Goal: Task Accomplishment & Management: Manage account settings

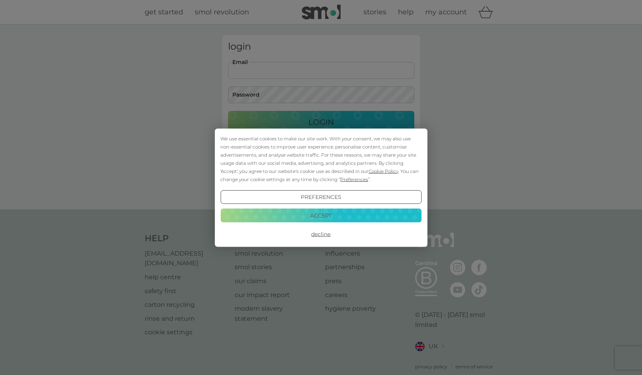
type input "[EMAIL_ADDRESS][DOMAIN_NAME]"
click at [321, 122] on button "Login" at bounding box center [321, 122] width 186 height 22
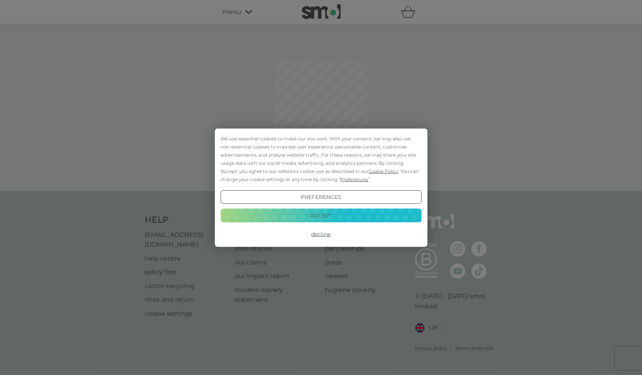
click at [333, 217] on button "Accept" at bounding box center [320, 216] width 201 height 14
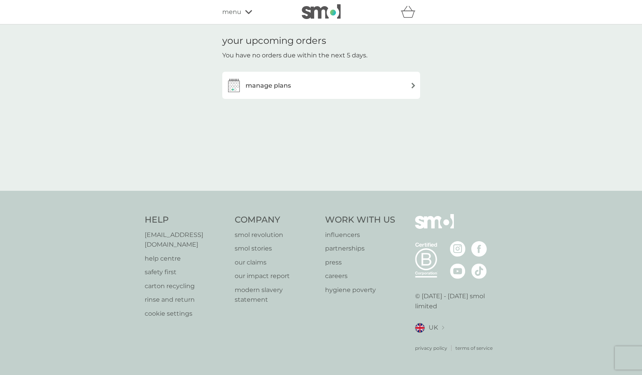
click at [413, 83] on img at bounding box center [413, 86] width 6 height 6
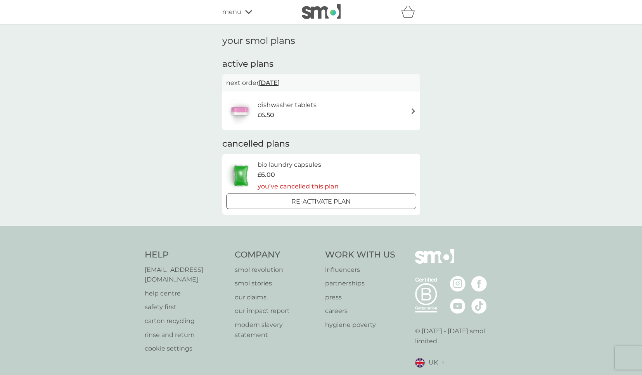
click at [280, 82] on span "[DATE]" at bounding box center [269, 82] width 21 height 15
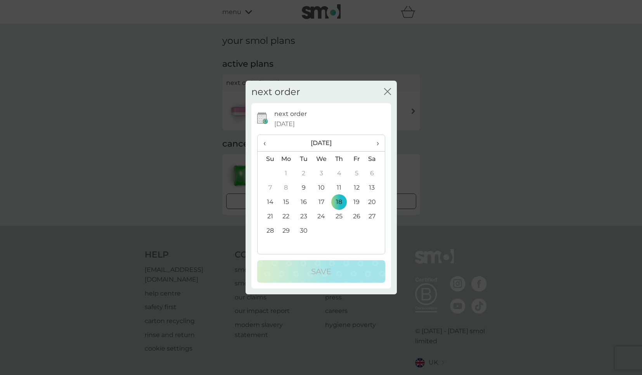
click at [388, 92] on icon "close" at bounding box center [387, 91] width 7 height 7
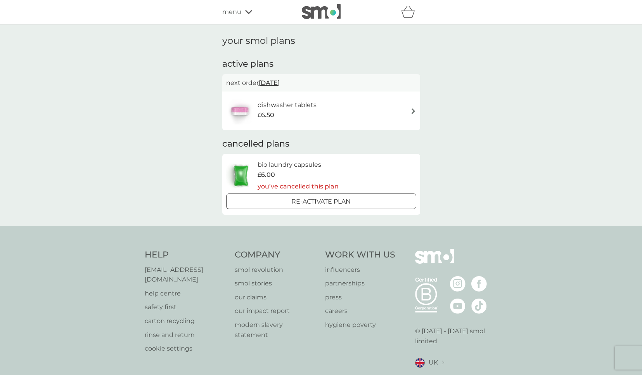
click at [415, 110] on img at bounding box center [413, 111] width 6 height 6
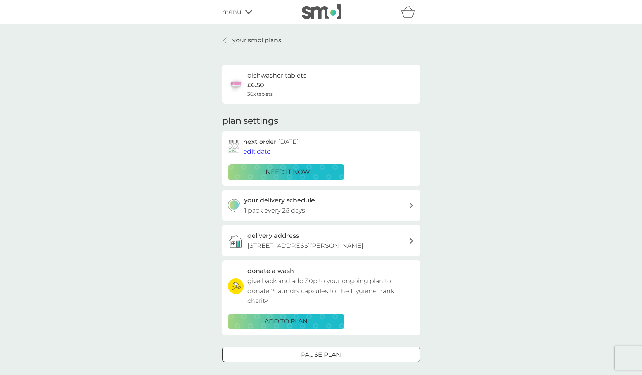
scroll to position [0, 0]
click at [290, 78] on h6 "dishwasher tablets" at bounding box center [276, 76] width 59 height 10
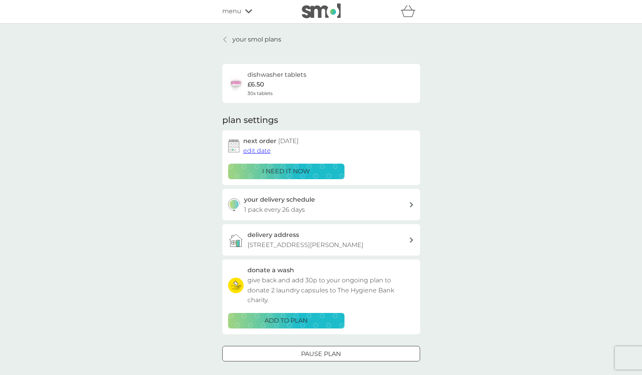
scroll to position [1, 0]
click at [313, 351] on div at bounding box center [321, 354] width 28 height 8
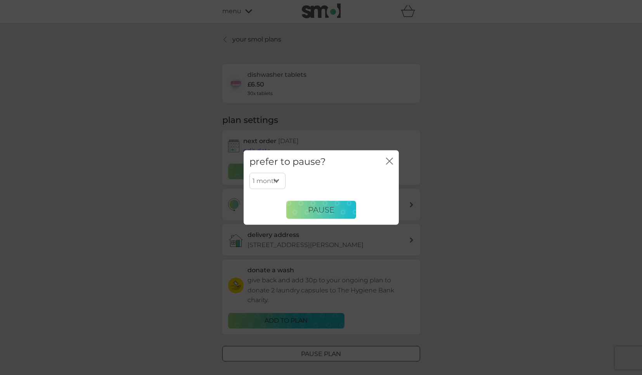
select select "2"
click at [339, 212] on button "Pause" at bounding box center [321, 209] width 70 height 19
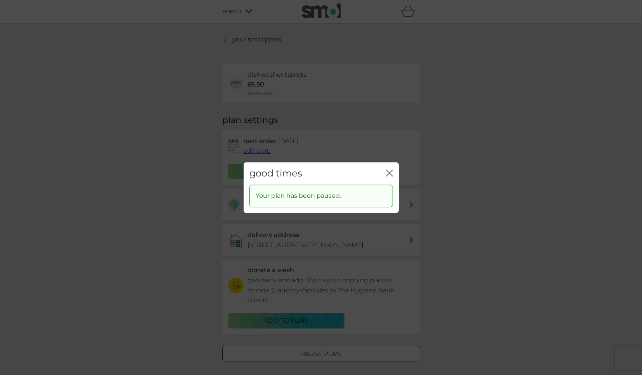
click at [389, 174] on icon "close" at bounding box center [389, 172] width 7 height 7
